Goal: Find specific page/section: Find specific page/section

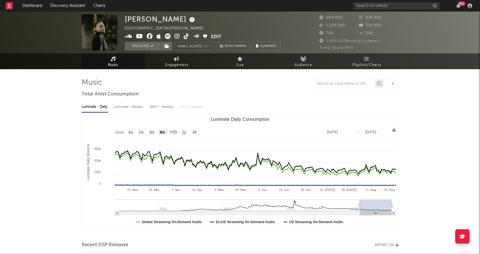
select select "6m"
click at [364, 62] on span "Playlists/Charts" at bounding box center [367, 65] width 29 height 7
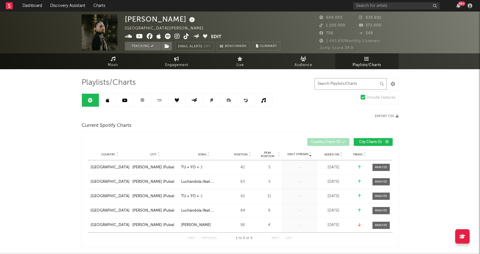
click at [334, 82] on input "text" at bounding box center [351, 84] width 72 height 12
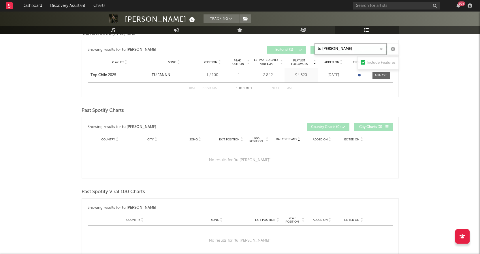
scroll to position [288, 0]
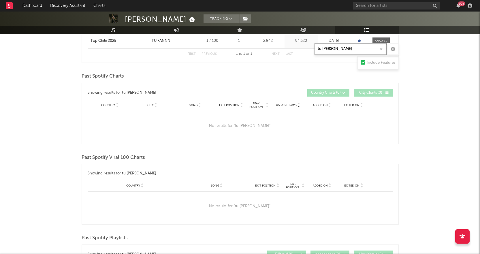
type input "tu [PERSON_NAME]"
click at [438, 165] on div "[PERSON_NAME] Tracking [GEOGRAPHIC_DATA] | [PERSON_NAME] latino Edit Tracking E…" at bounding box center [240, 31] width 480 height 617
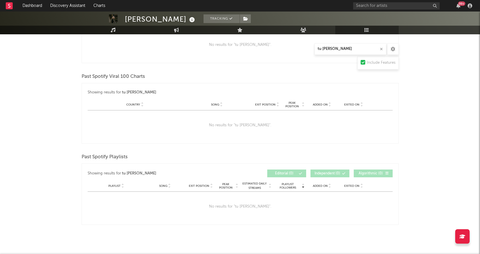
scroll to position [374, 0]
